Goal: Information Seeking & Learning: Stay updated

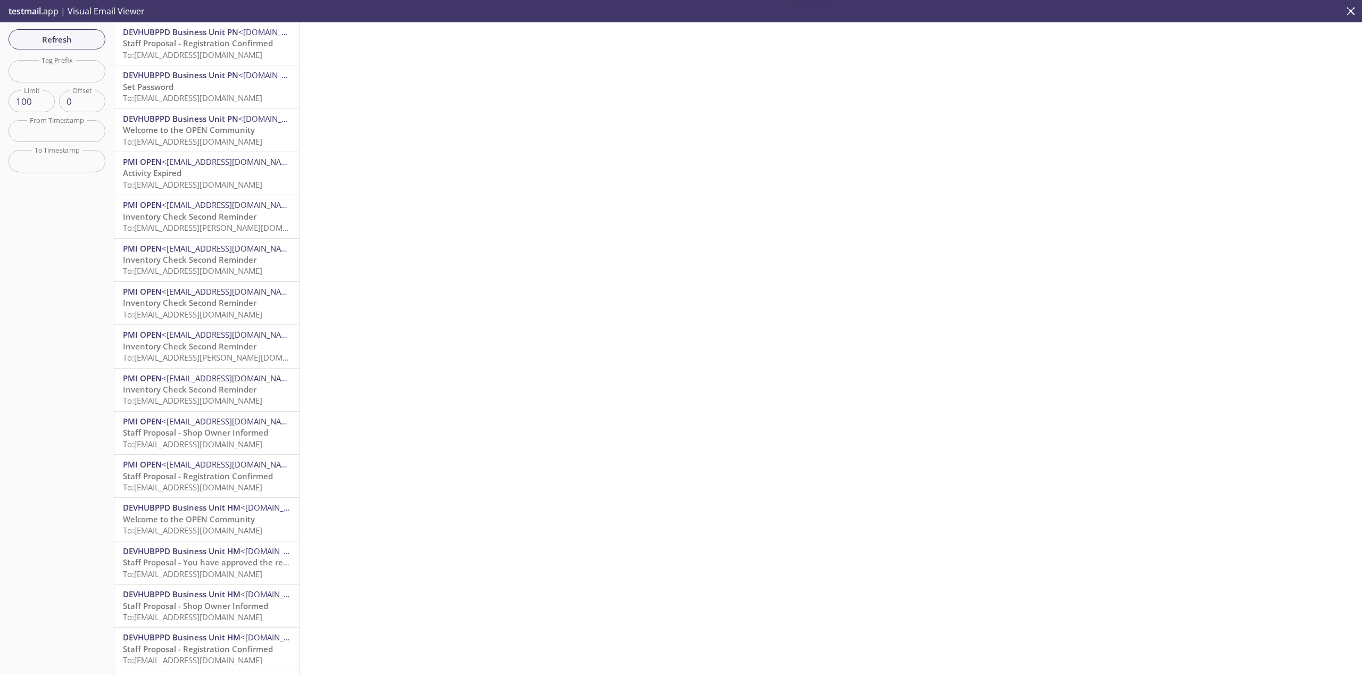
click at [231, 52] on span "To: [EMAIL_ADDRESS][DOMAIN_NAME]" at bounding box center [192, 54] width 139 height 11
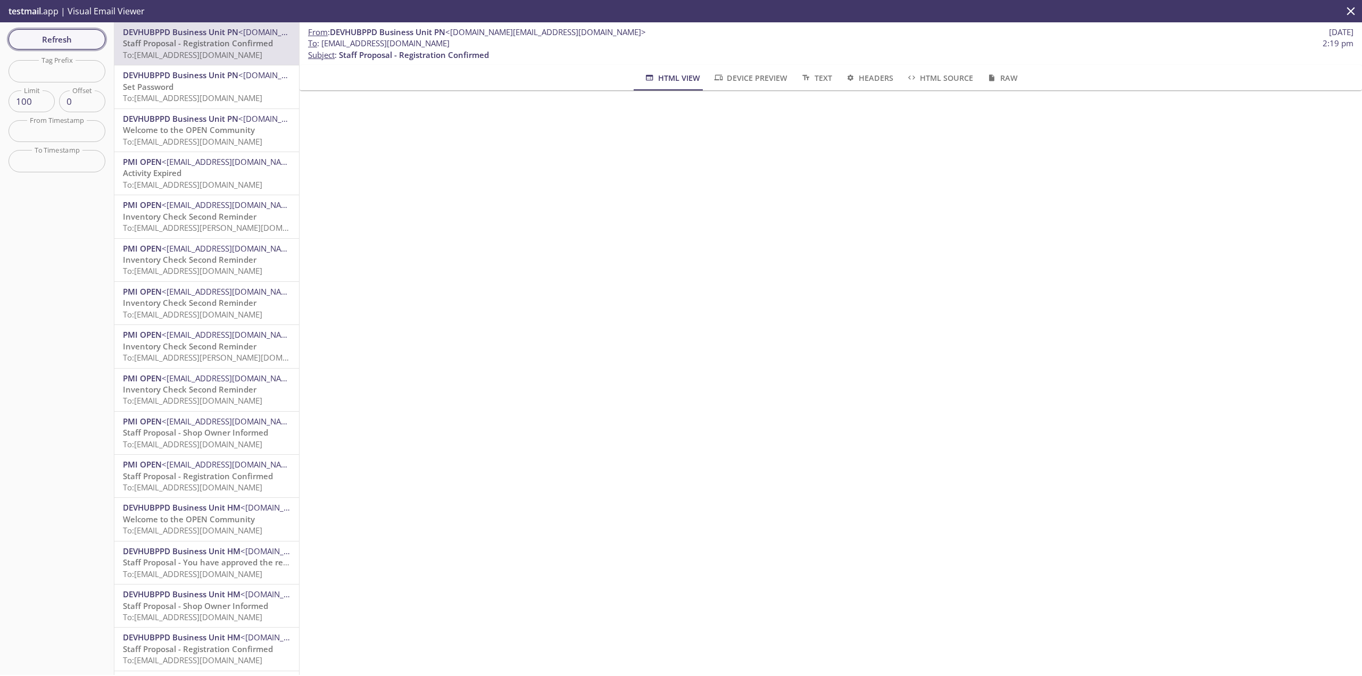
click at [63, 38] on span "Refresh" at bounding box center [57, 39] width 80 height 14
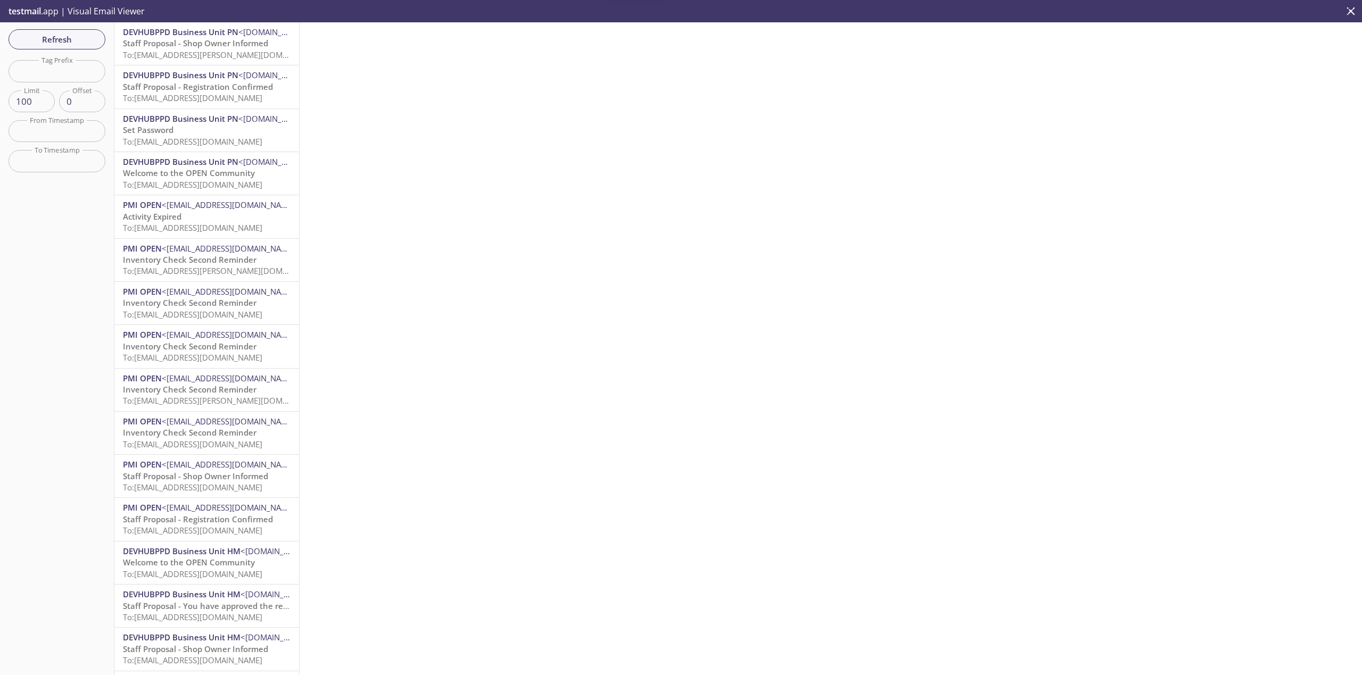
click at [245, 54] on span "To: [EMAIL_ADDRESS][PERSON_NAME][DOMAIN_NAME]" at bounding box center [223, 54] width 201 height 11
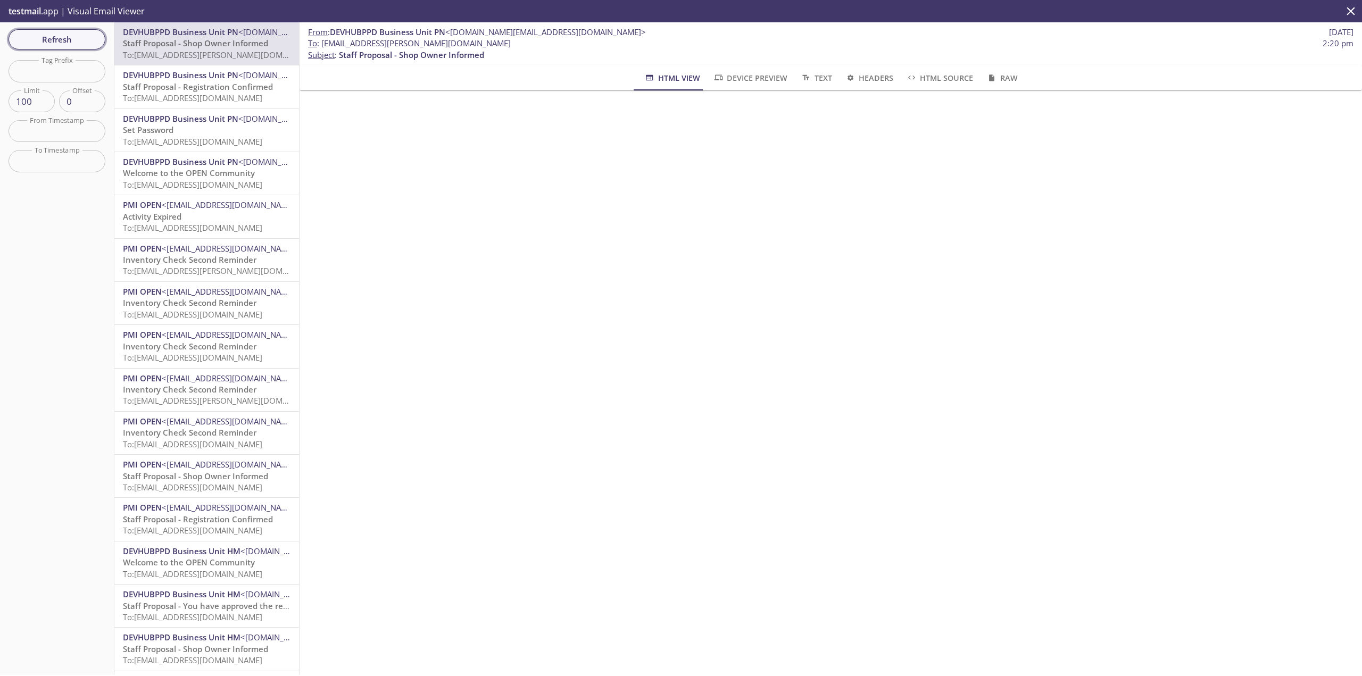
click at [42, 36] on span "Refresh" at bounding box center [57, 39] width 80 height 14
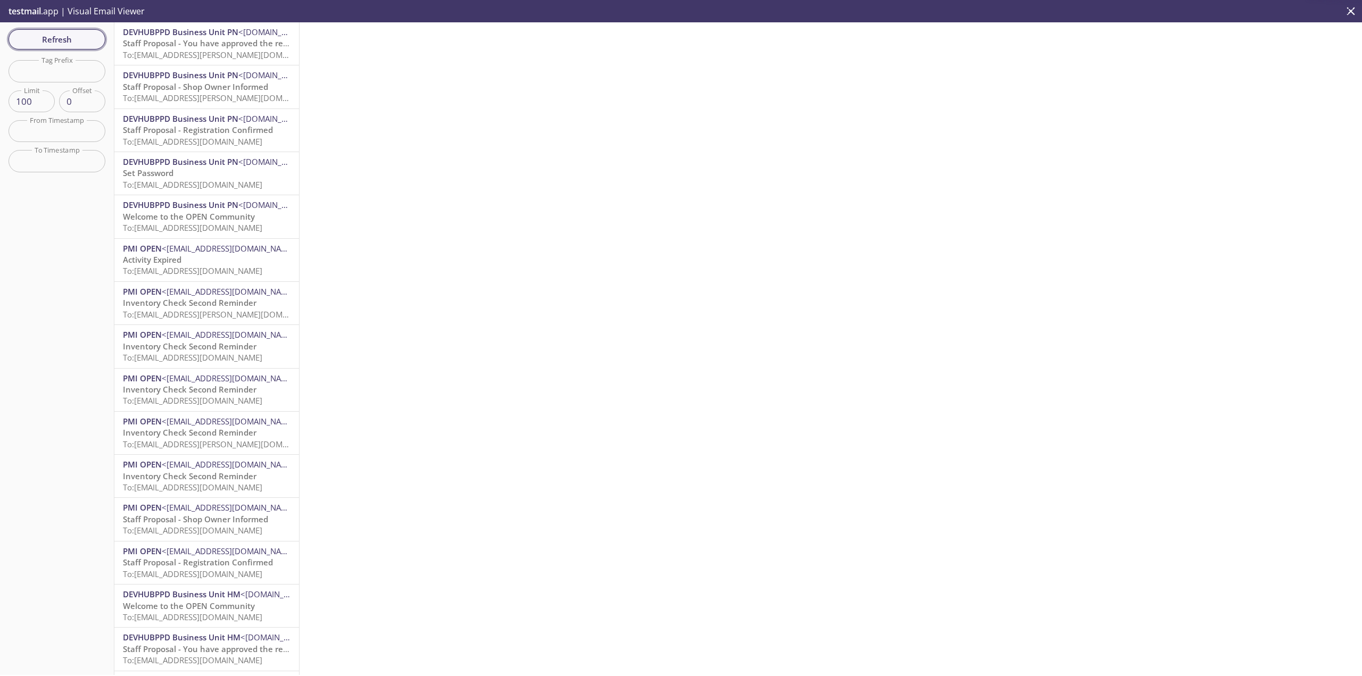
click at [78, 35] on span "Refresh" at bounding box center [57, 39] width 80 height 14
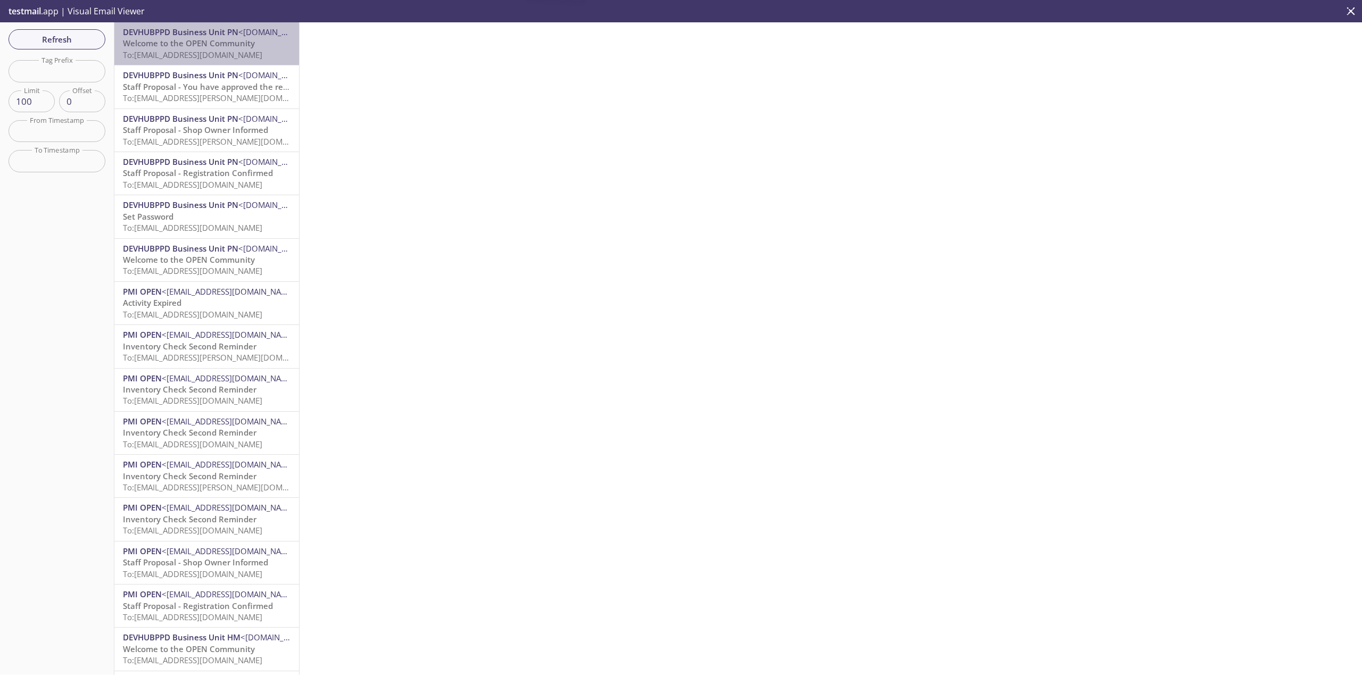
click at [262, 49] on span "To: [EMAIL_ADDRESS][DOMAIN_NAME]" at bounding box center [192, 54] width 139 height 11
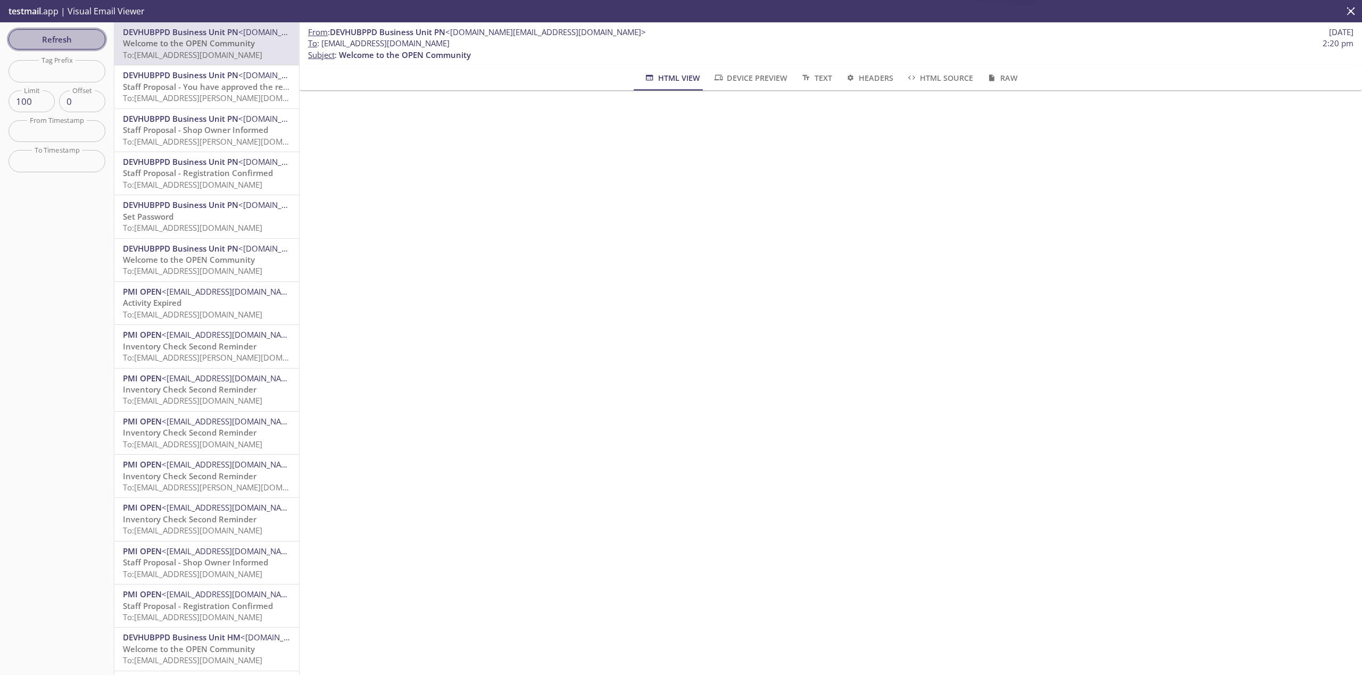
click at [79, 36] on span "Refresh" at bounding box center [57, 39] width 80 height 14
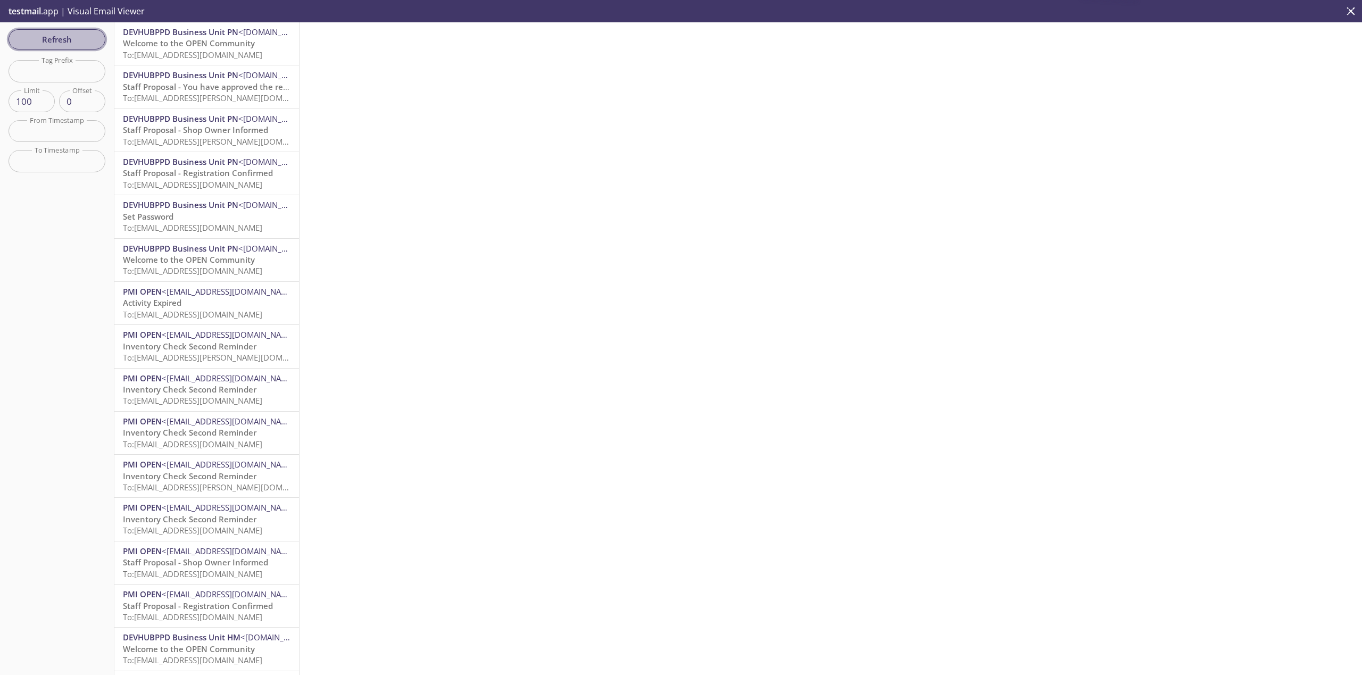
click at [77, 41] on span "Refresh" at bounding box center [57, 39] width 80 height 14
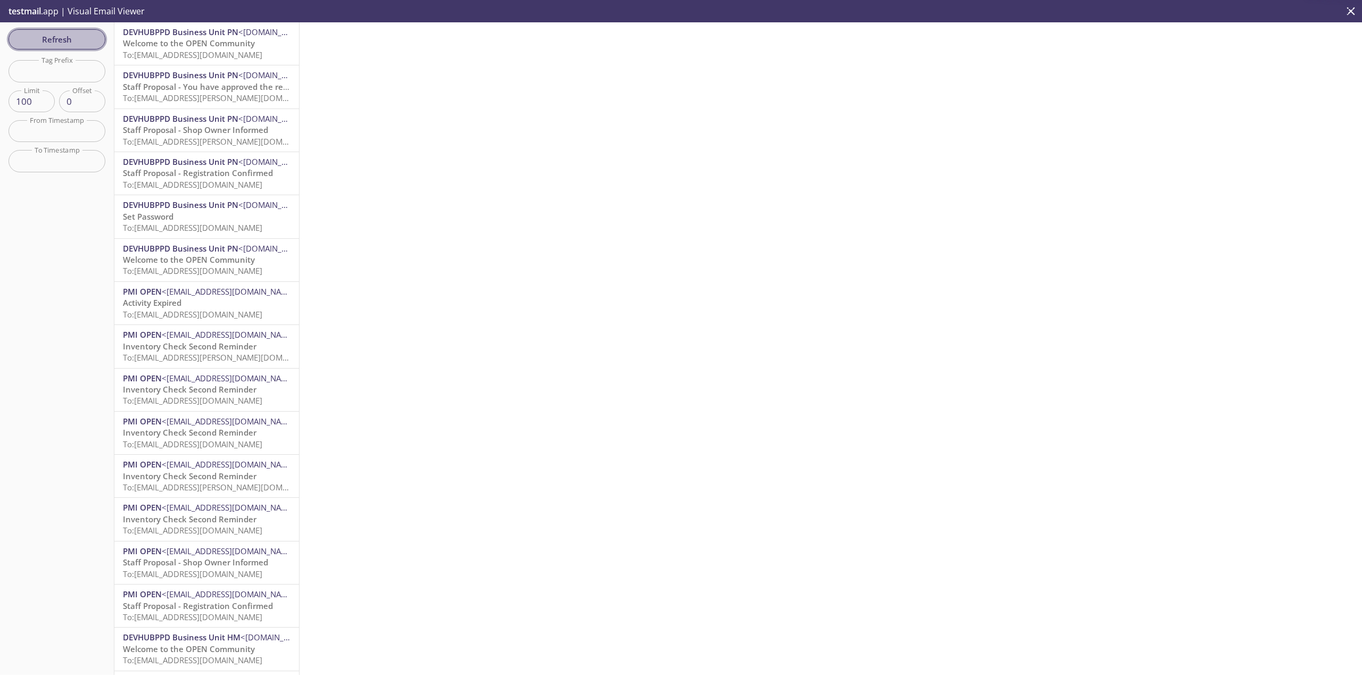
click at [77, 41] on span "Refresh" at bounding box center [57, 39] width 80 height 14
click at [102, 34] on button "Refresh" at bounding box center [57, 39] width 97 height 20
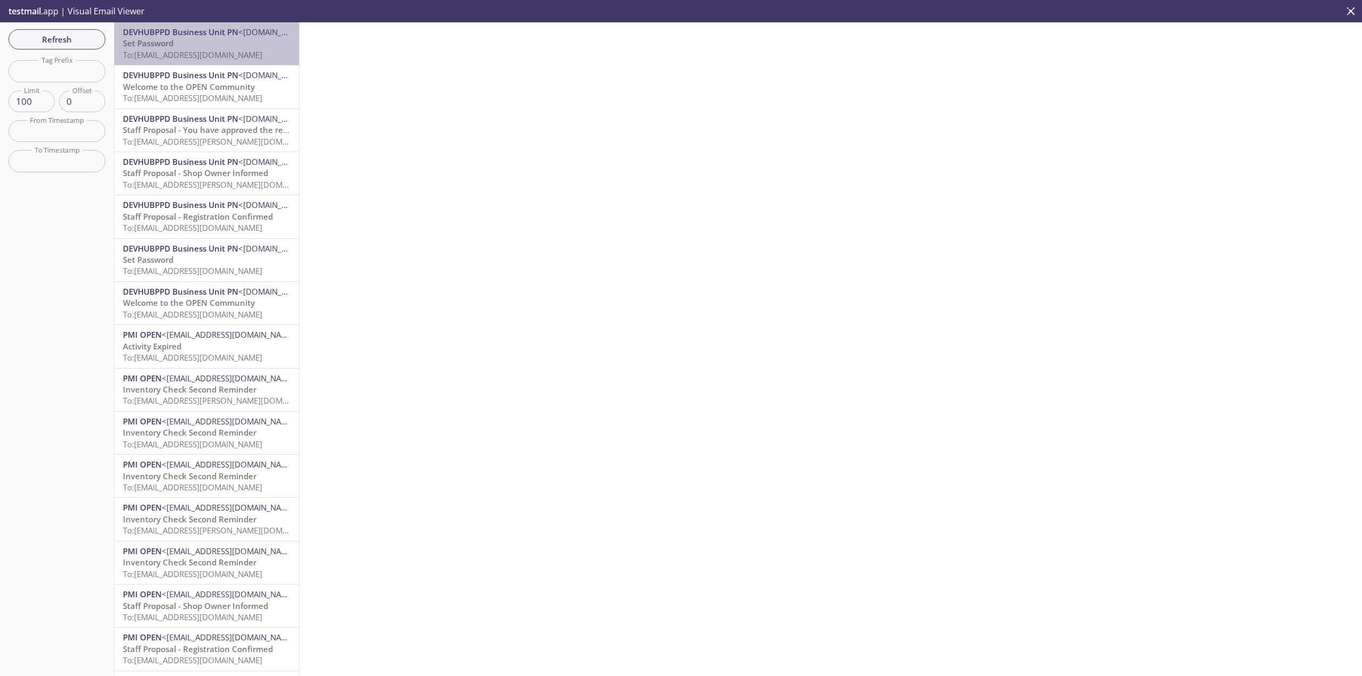
click at [243, 52] on span "To: [EMAIL_ADDRESS][DOMAIN_NAME]" at bounding box center [192, 54] width 139 height 11
